Goal: Task Accomplishment & Management: Use online tool/utility

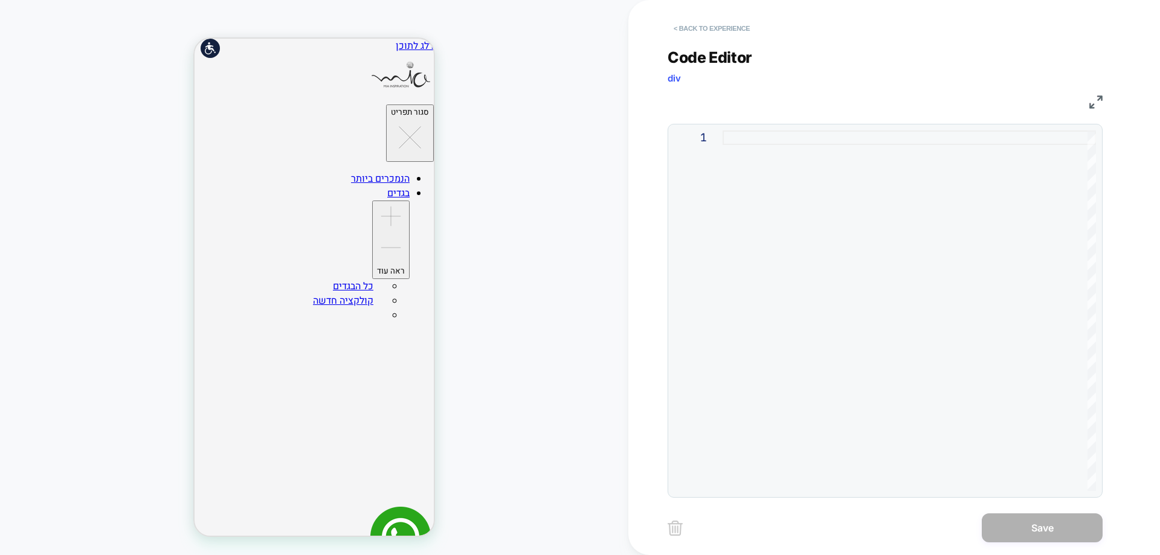
click at [702, 27] on button "< Back to experience" at bounding box center [712, 28] width 88 height 19
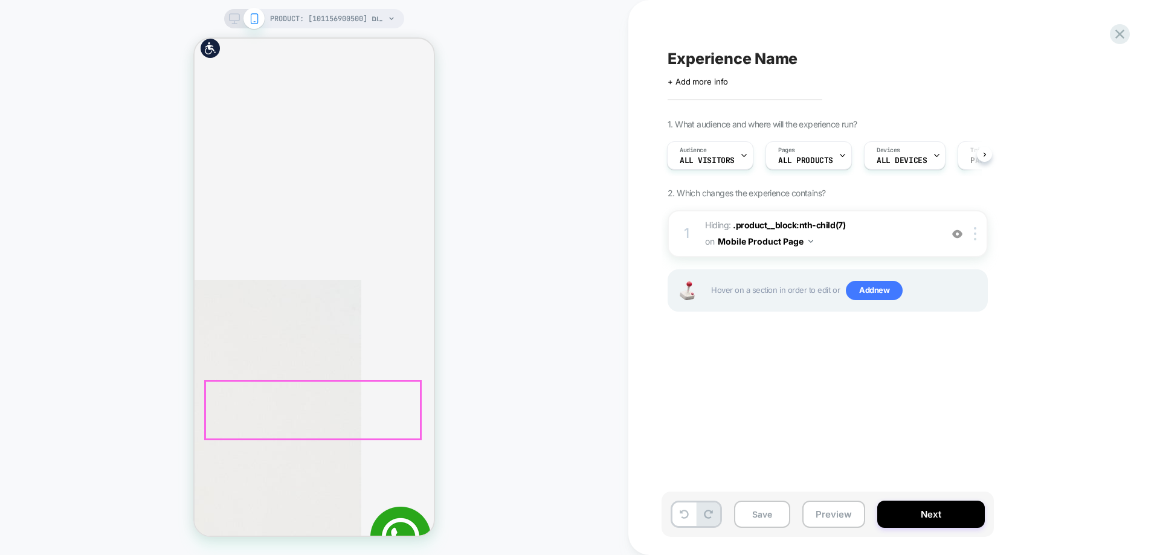
scroll to position [363, 0]
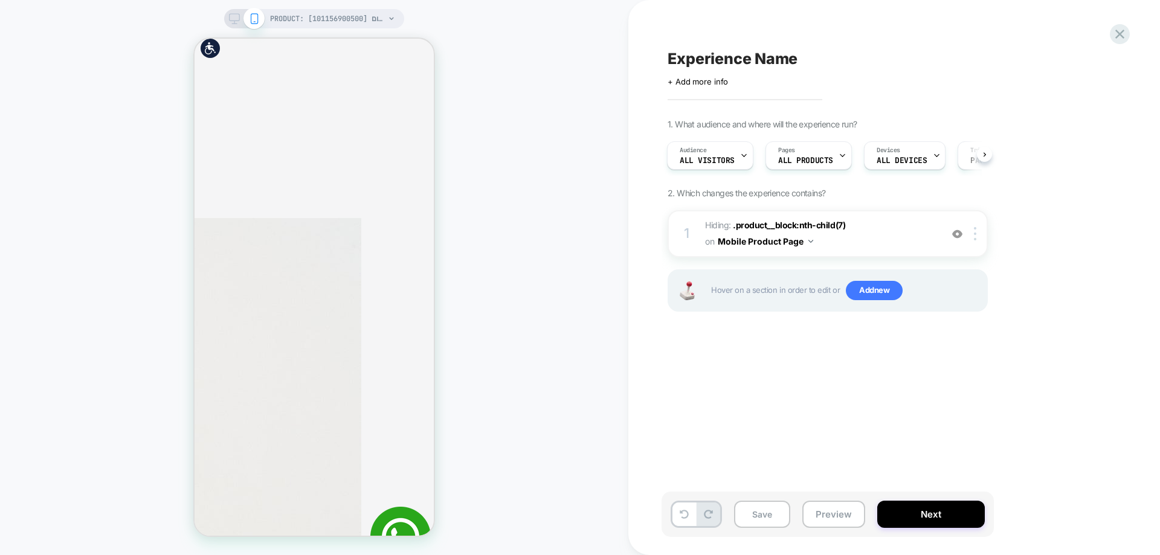
click at [527, 162] on div "PRODUCT: אוברול ללא שרוול רוכסן באמצע חום [101156900500] PRODUCT: אוברול ללא שר…" at bounding box center [314, 277] width 628 height 531
click at [1118, 38] on icon at bounding box center [1120, 34] width 16 height 16
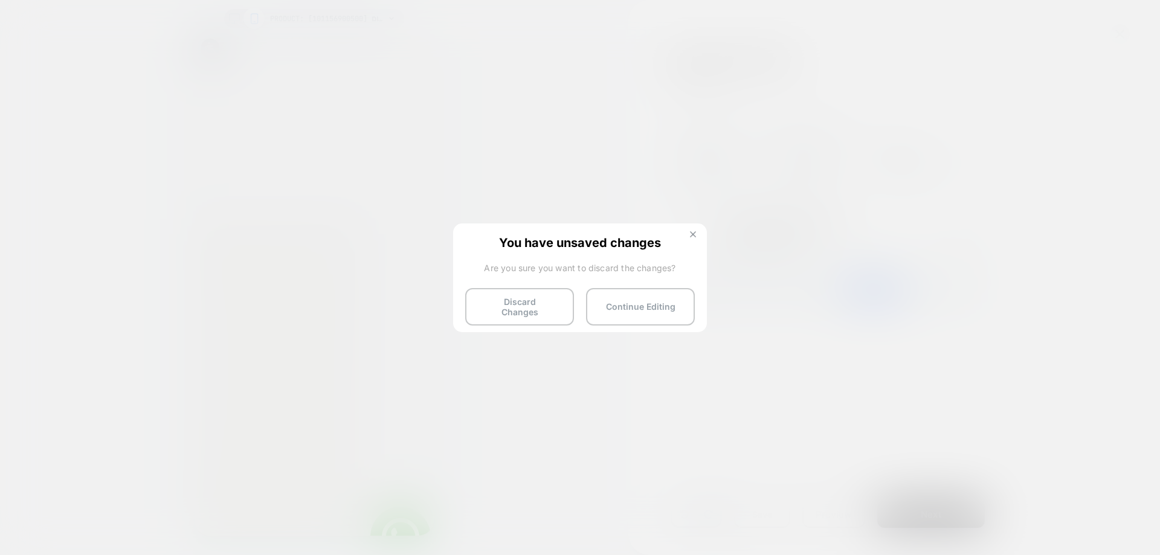
click at [691, 234] on img at bounding box center [693, 234] width 6 height 6
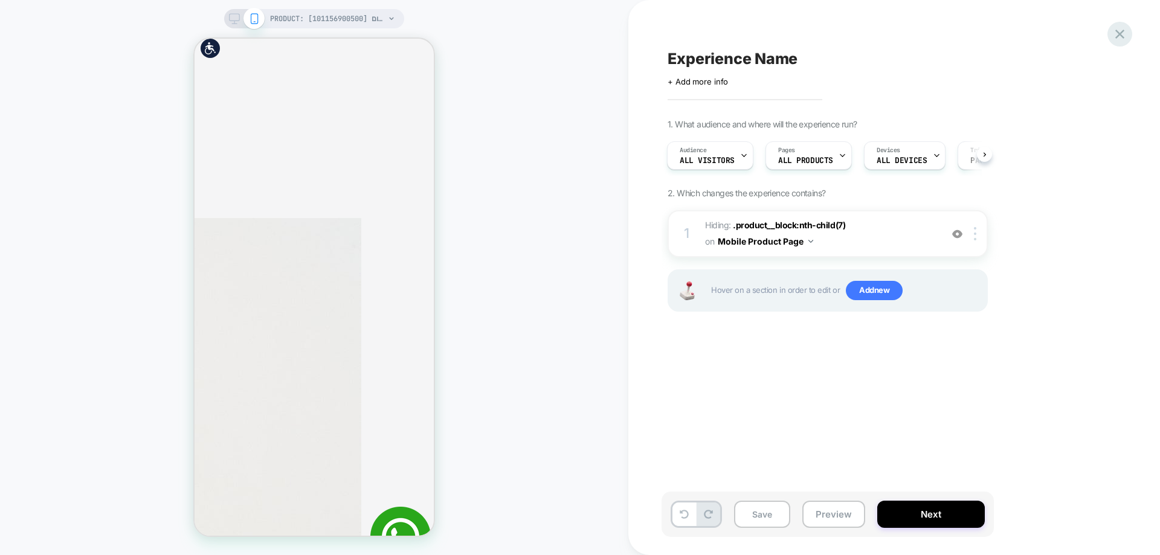
click at [1115, 39] on icon at bounding box center [1120, 34] width 16 height 16
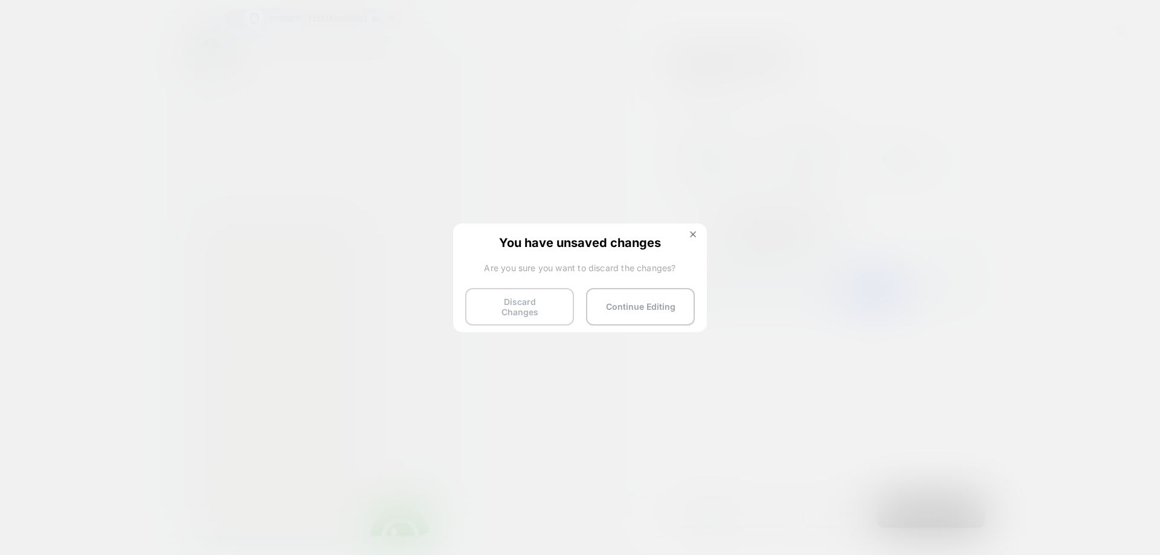
drag, startPoint x: 514, startPoint y: 301, endPoint x: 538, endPoint y: 309, distance: 25.0
click at [514, 301] on button "Discard Changes" at bounding box center [519, 306] width 109 height 37
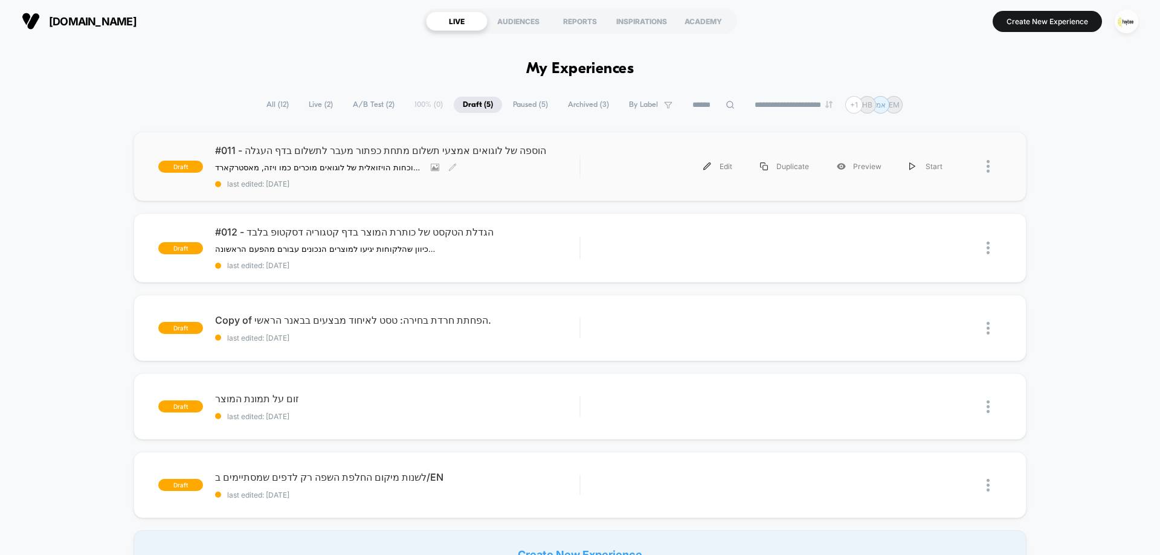
click at [344, 158] on div "#011 - הוספה של לוגואים אמצעי תשלום מתחת כפתור מעבר לתשלום בדף העגלה הוספת לוגו…" at bounding box center [397, 166] width 364 height 44
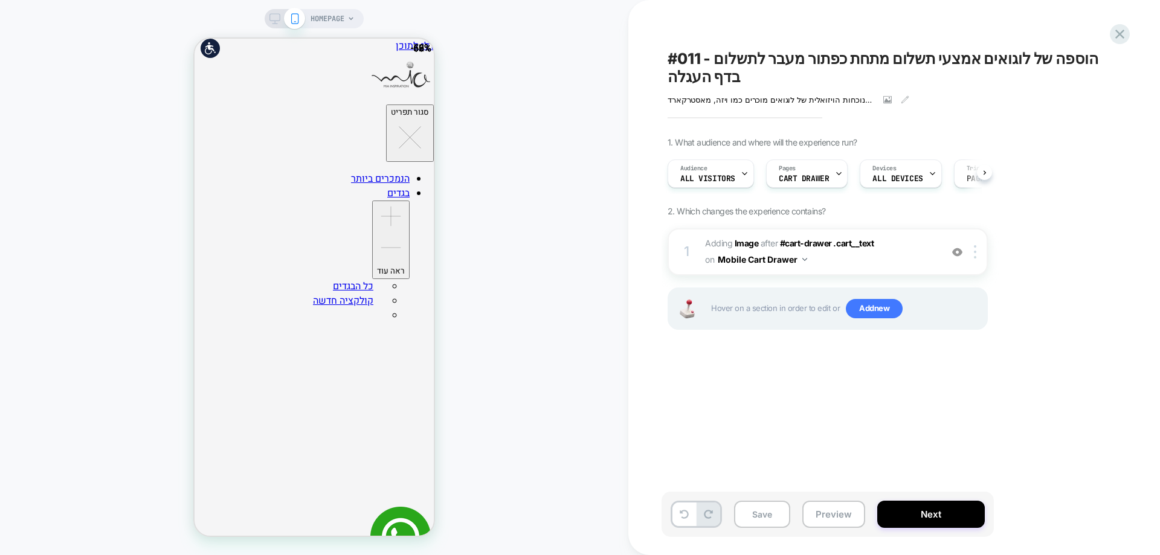
scroll to position [0, 1]
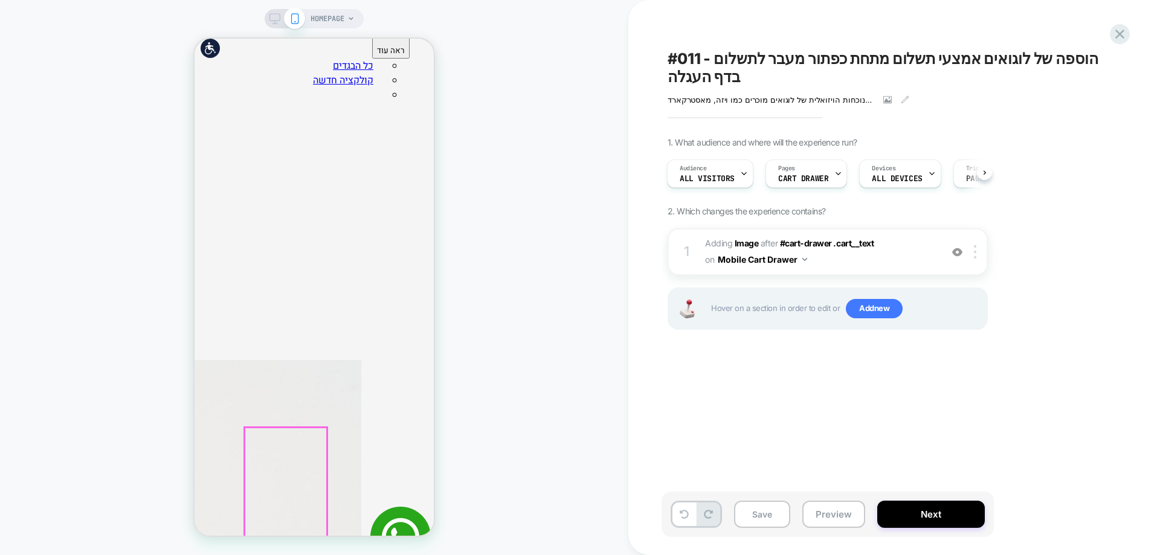
scroll to position [423, 0]
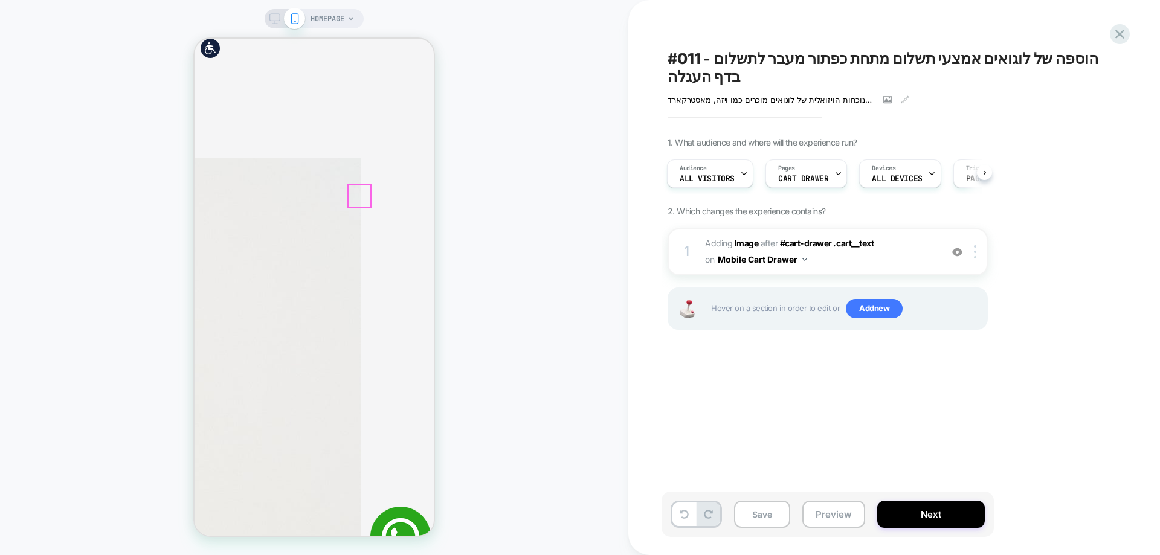
click at [524, 232] on div "HOMEPAGE" at bounding box center [314, 277] width 628 height 531
click at [1120, 33] on icon at bounding box center [1119, 34] width 9 height 9
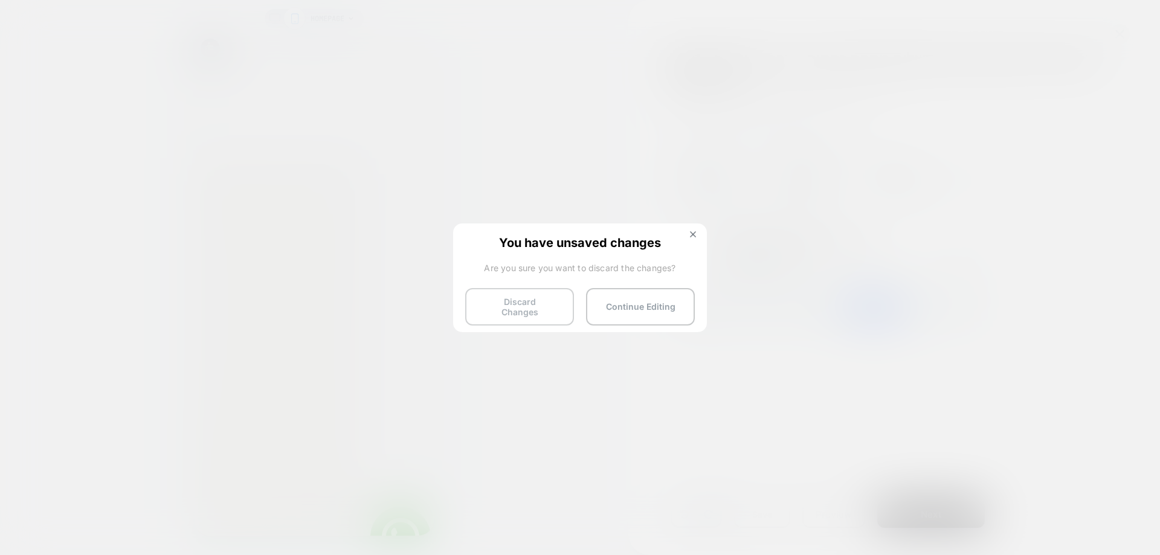
click at [544, 303] on button "Discard Changes" at bounding box center [519, 306] width 109 height 37
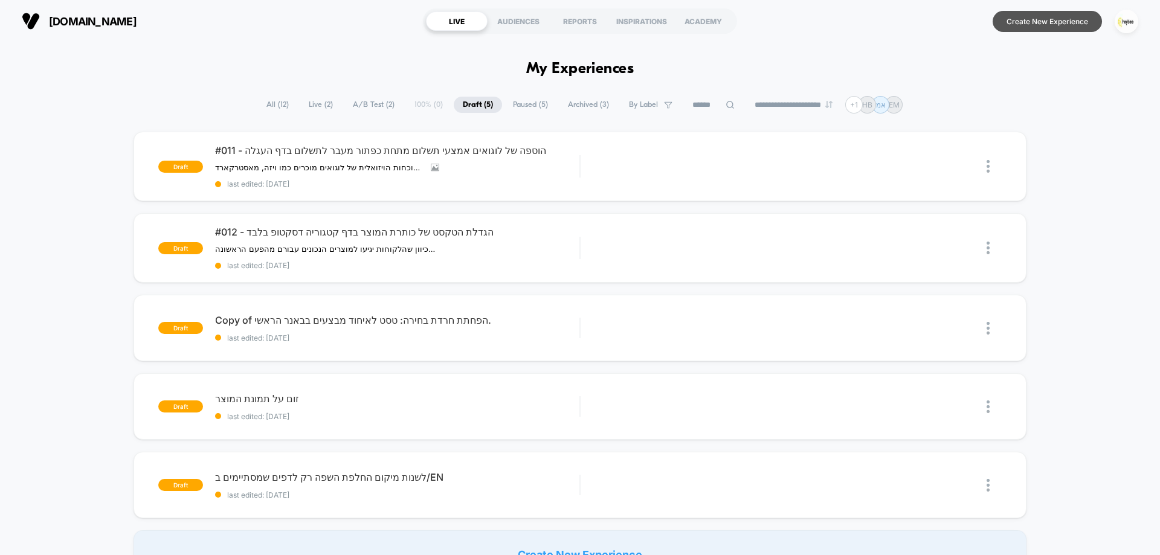
click at [1072, 21] on button "Create New Experience" at bounding box center [1047, 21] width 109 height 21
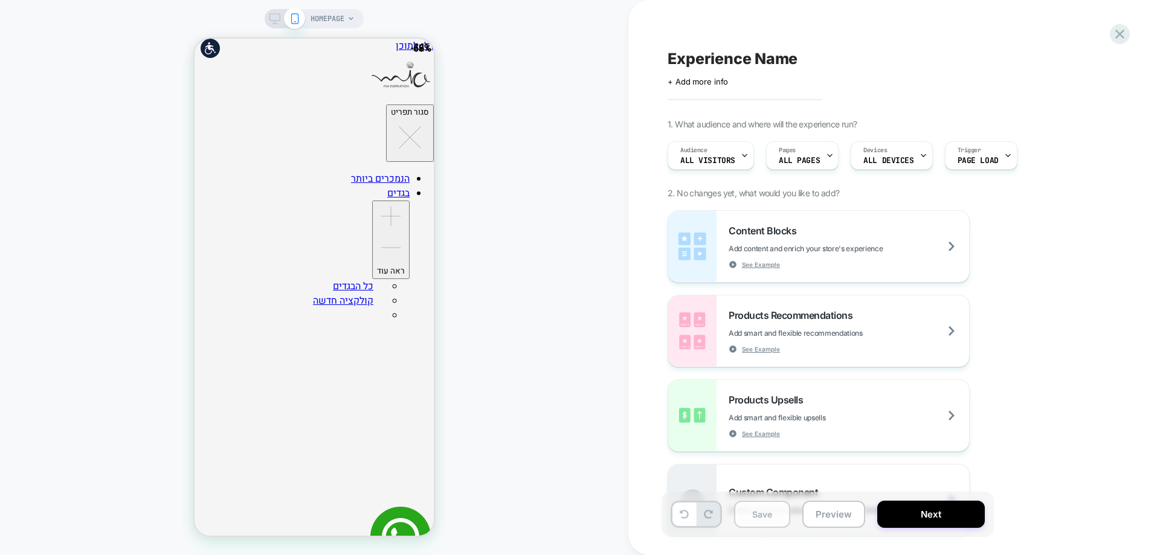
click at [776, 511] on button "Save" at bounding box center [762, 514] width 56 height 27
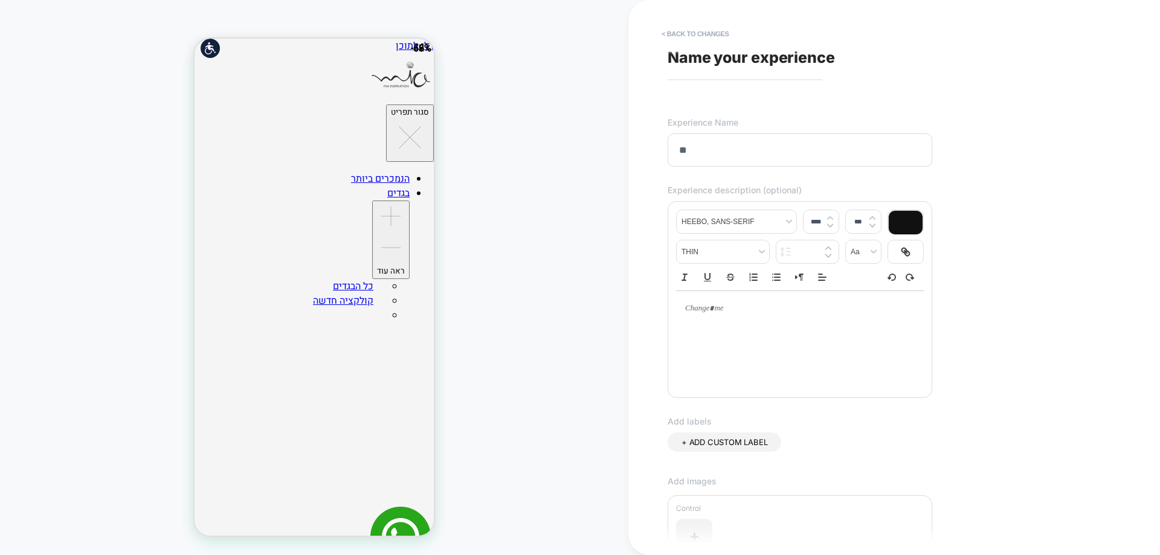
type input "*"
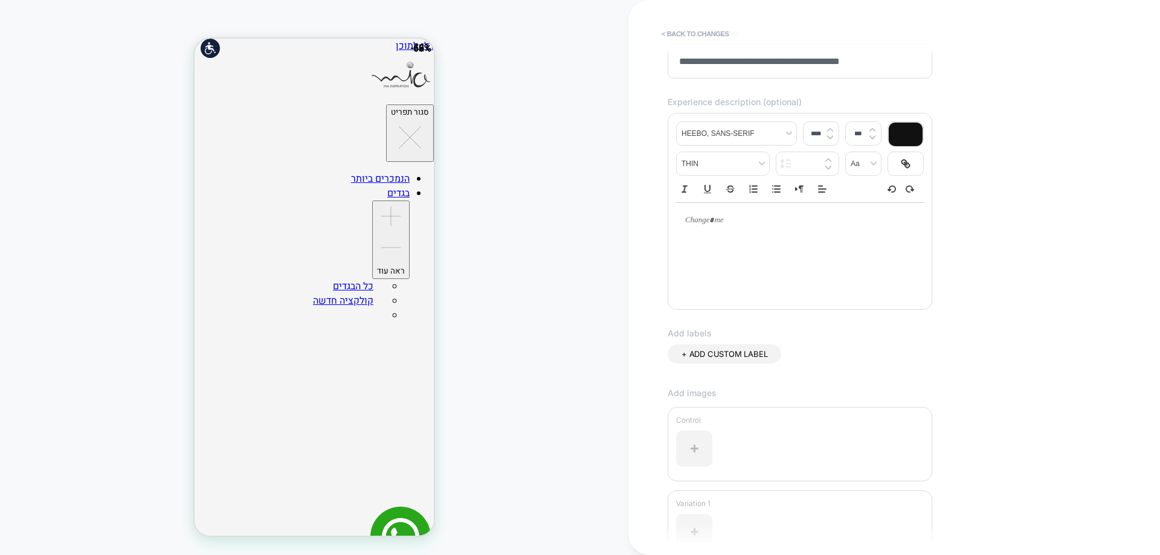
scroll to position [216, 0]
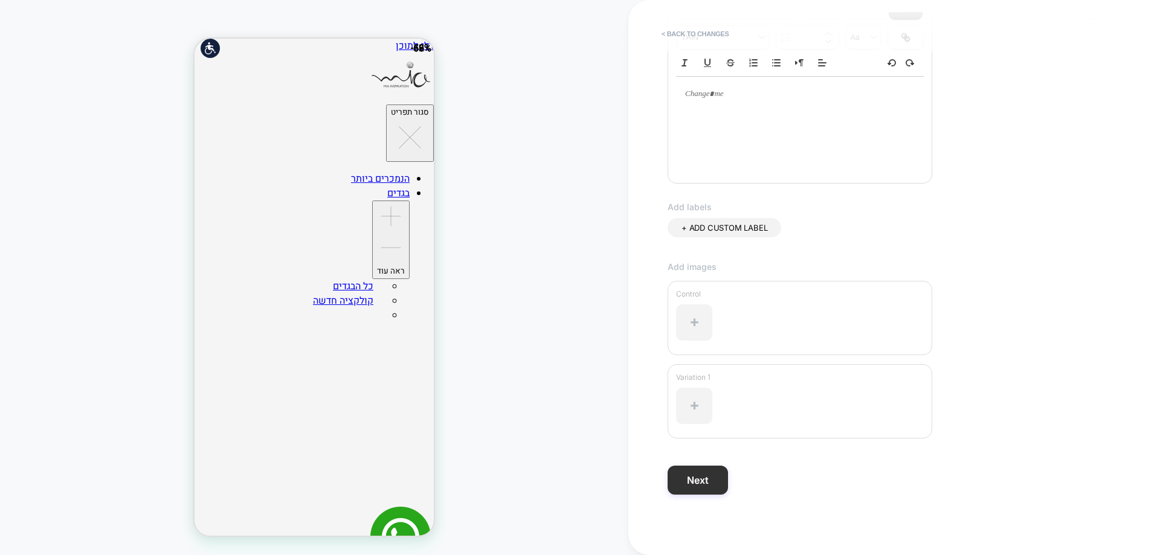
type input "**********"
click at [706, 483] on button "Next" at bounding box center [698, 480] width 60 height 29
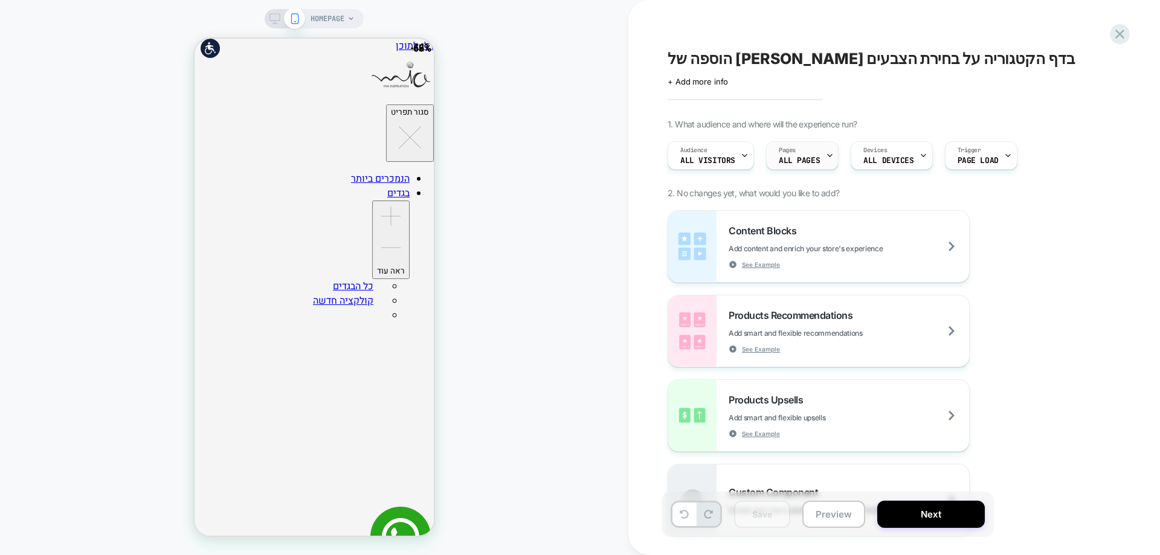
click at [799, 153] on div "Pages ALL PAGES" at bounding box center [799, 155] width 65 height 27
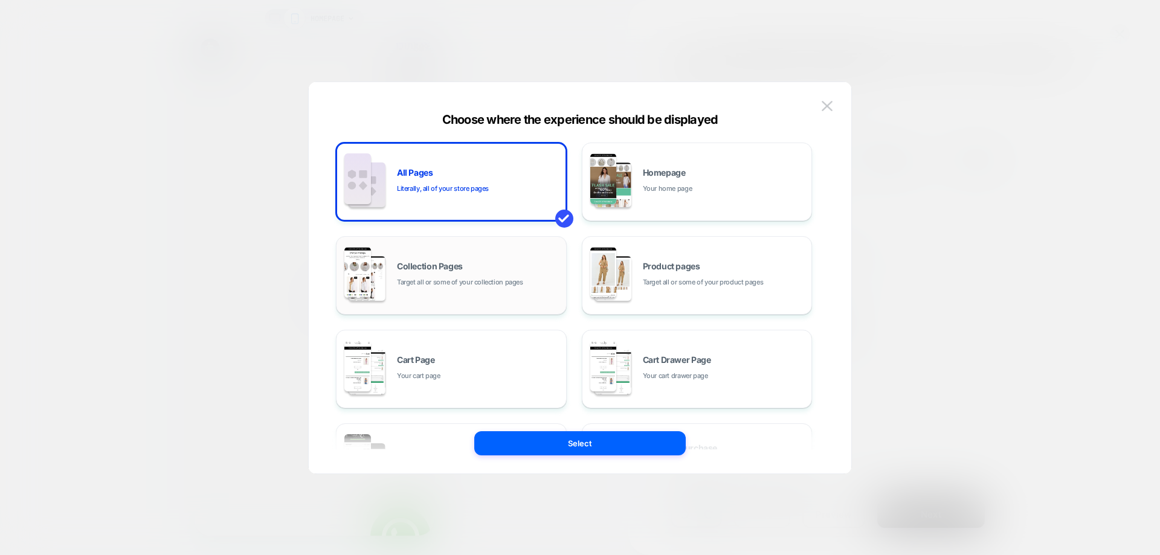
click at [502, 278] on span "Target all or some of your collection pages" at bounding box center [460, 282] width 126 height 11
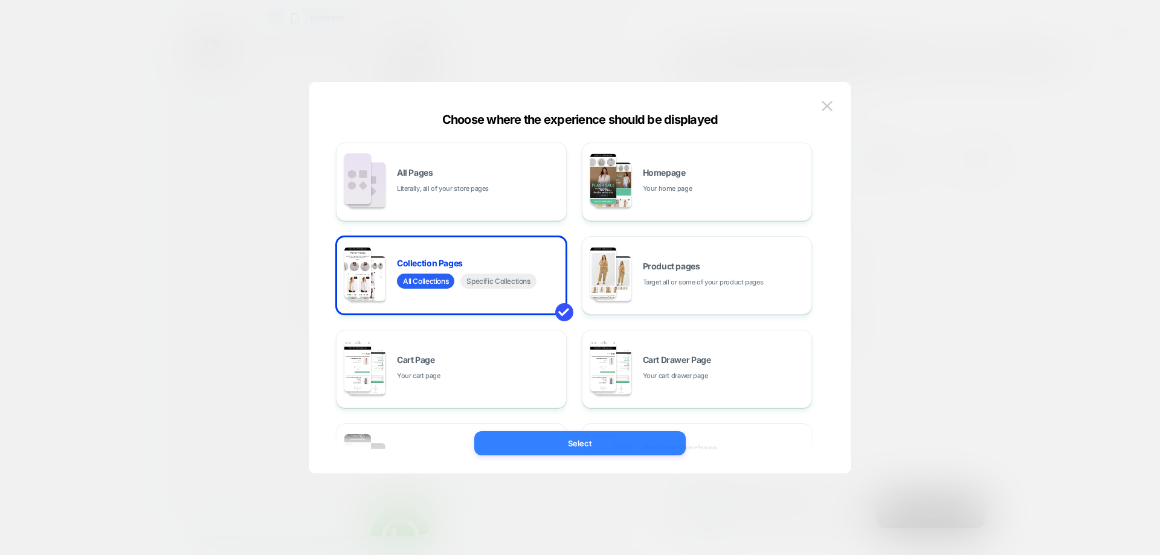
click at [637, 448] on button "Select" at bounding box center [579, 443] width 211 height 24
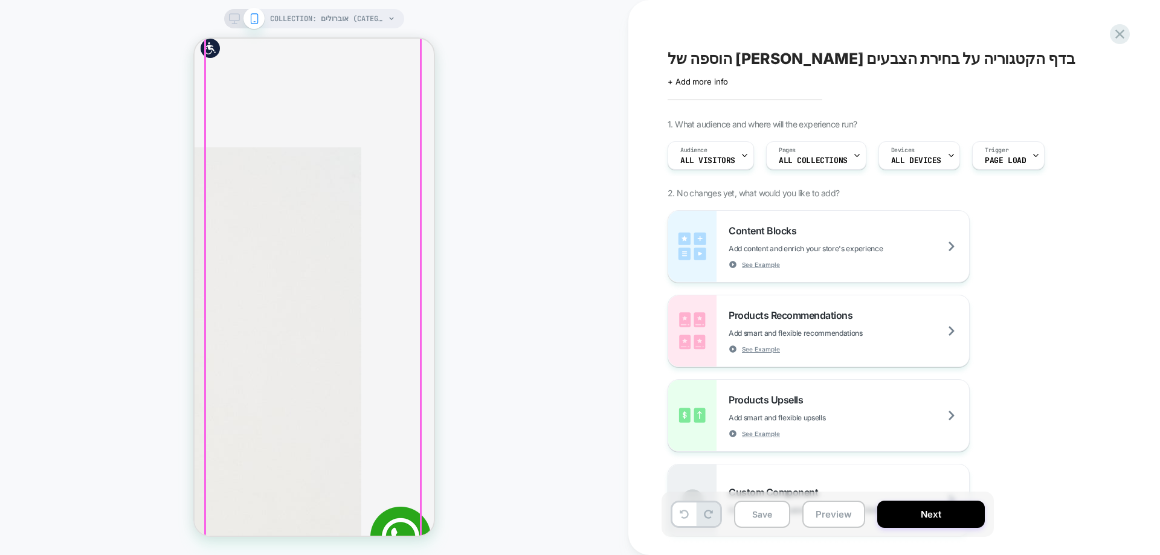
scroll to position [544, 0]
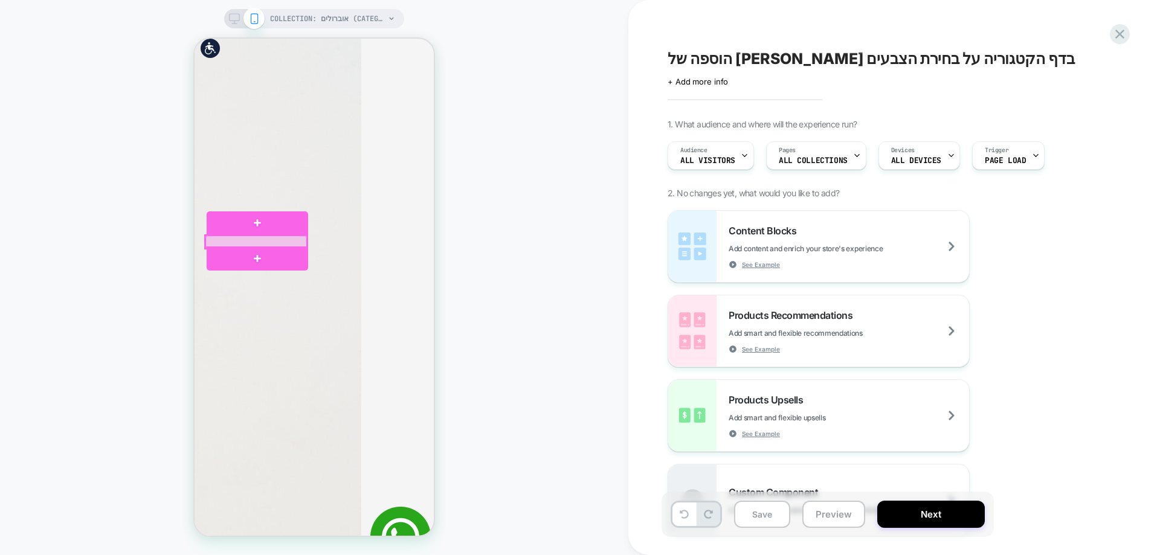
click at [255, 243] on div at bounding box center [256, 242] width 102 height 13
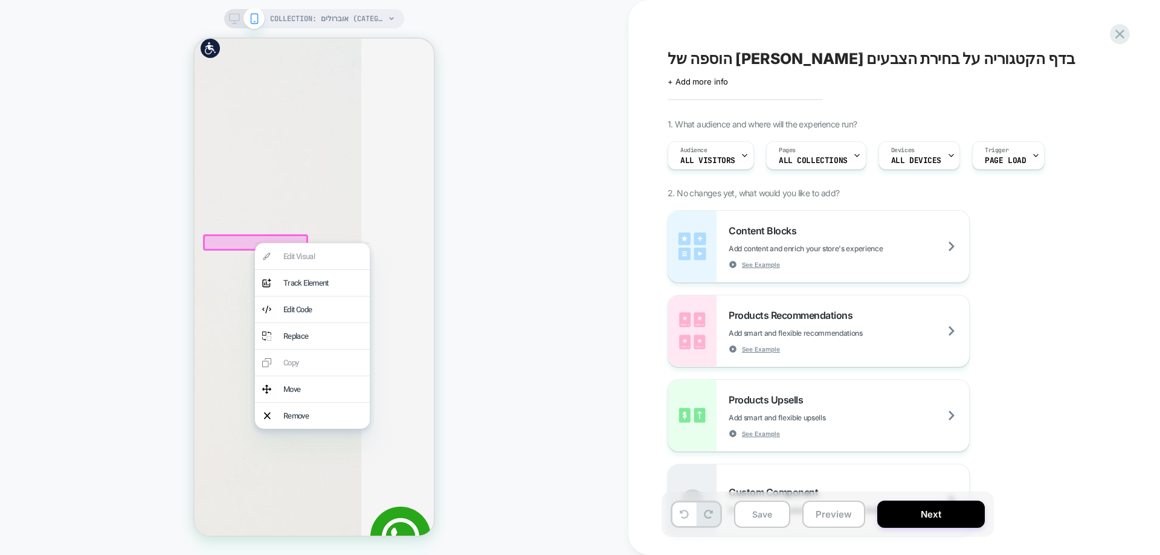
click at [526, 371] on div "COLLECTION: אוברולים (Category) COLLECTION: אוברולים (Category)" at bounding box center [314, 277] width 628 height 531
click at [113, 278] on div "COLLECTION: אוברולים (Category) COLLECTION: אוברולים (Category)" at bounding box center [314, 277] width 628 height 531
click at [289, 286] on div "Track Element" at bounding box center [322, 282] width 79 height 11
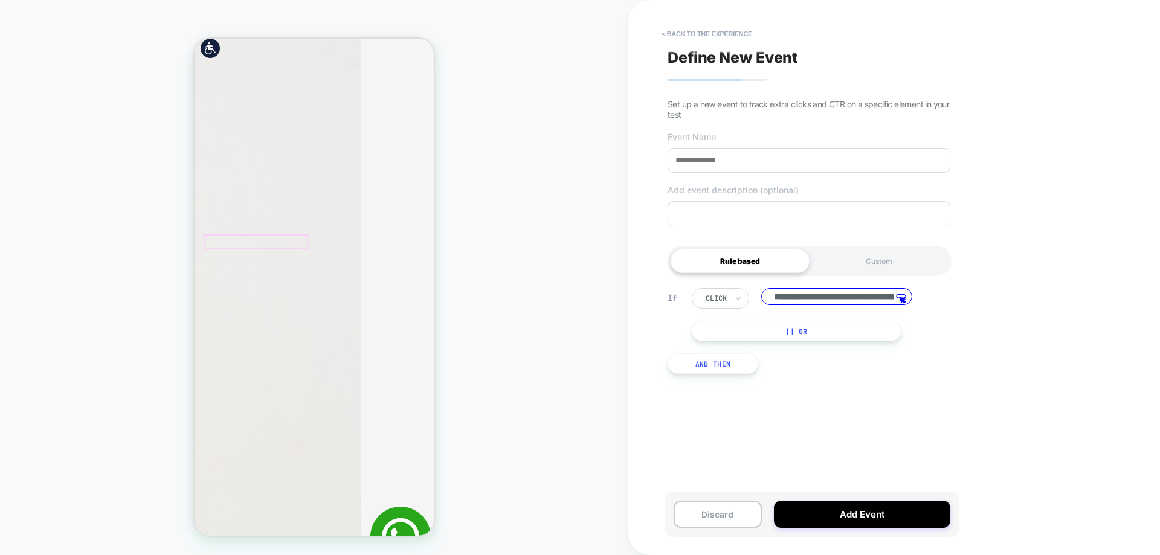
scroll to position [0, 358]
click at [755, 163] on input at bounding box center [809, 160] width 283 height 25
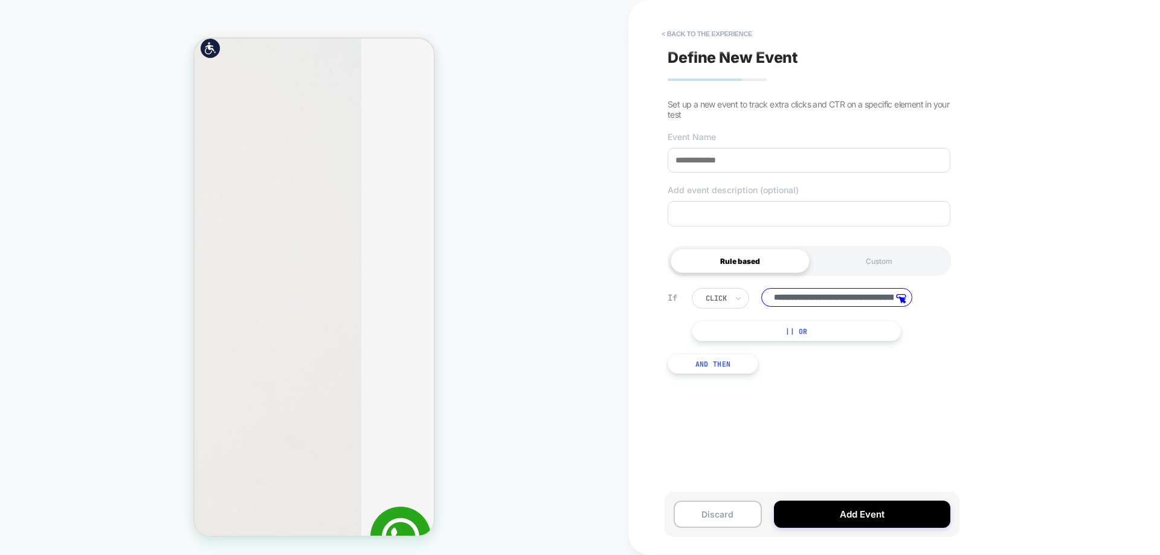
click at [839, 106] on span "Set up a new event to track extra clicks and CTR on a specific element in your …" at bounding box center [809, 109] width 282 height 21
click at [734, 34] on button "< back to the experience" at bounding box center [707, 33] width 103 height 19
